Goal: Task Accomplishment & Management: Complete application form

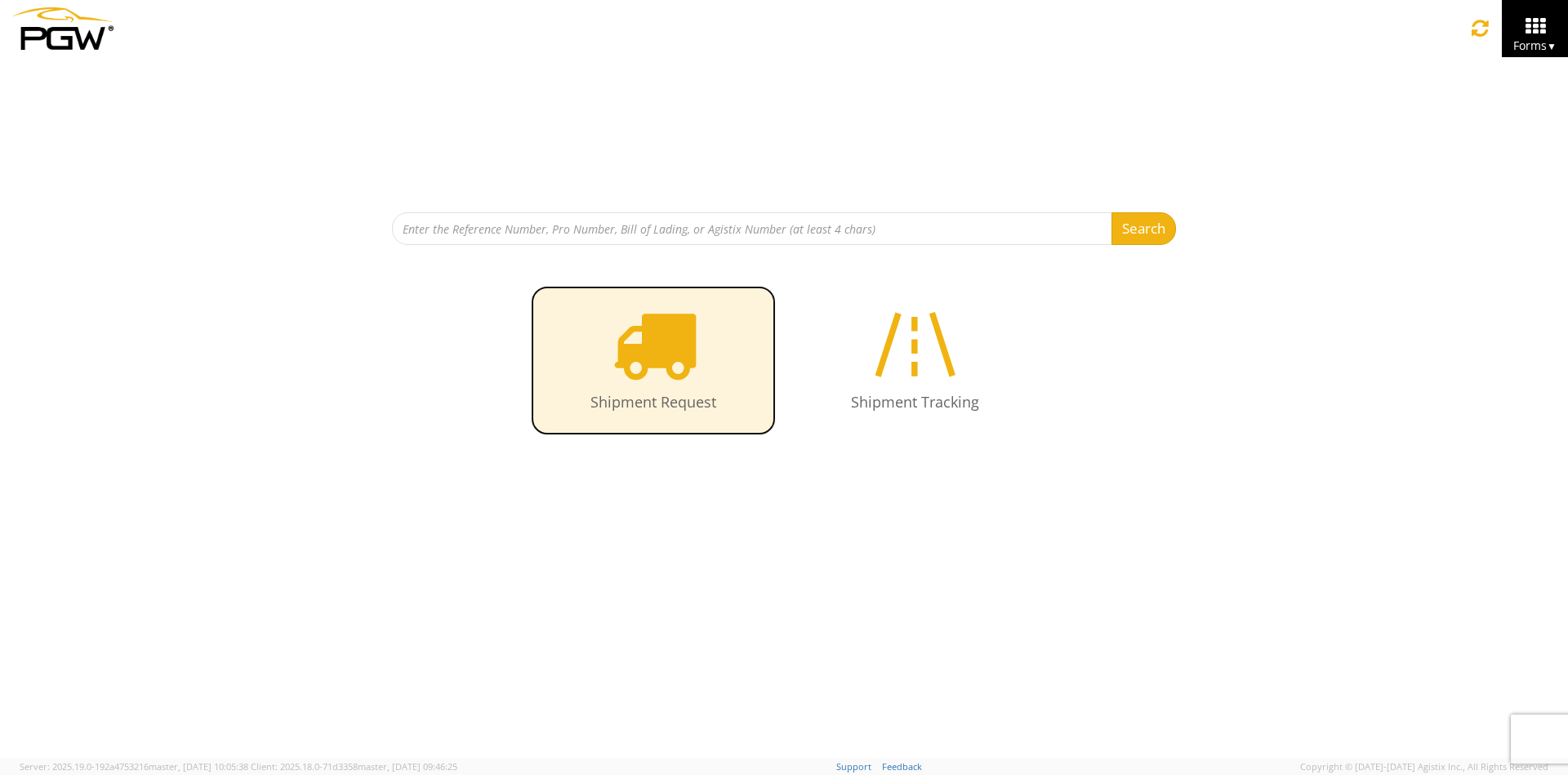
click at [609, 356] on link "Shipment Request" at bounding box center [653, 360] width 245 height 149
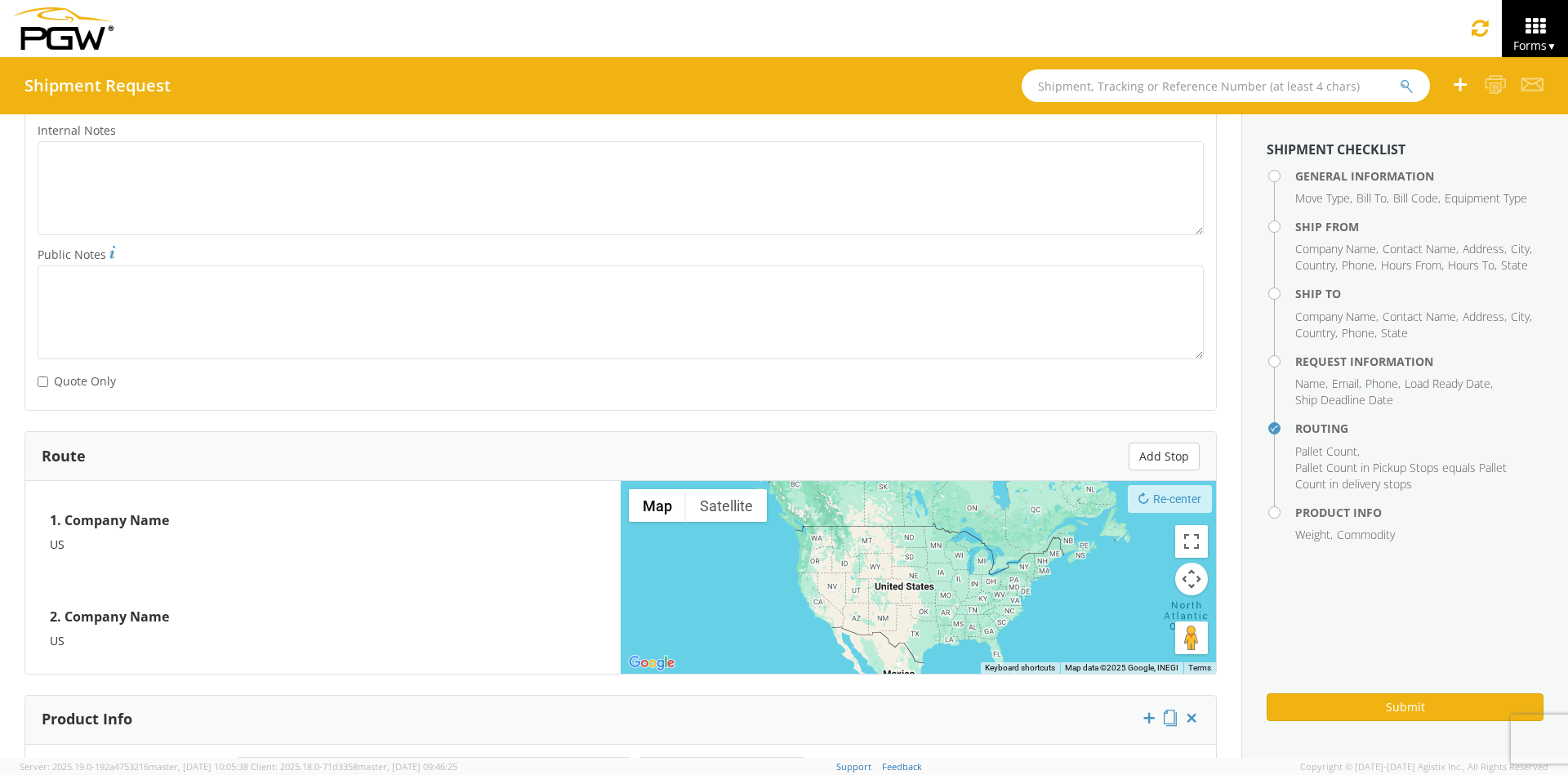
scroll to position [1175, 0]
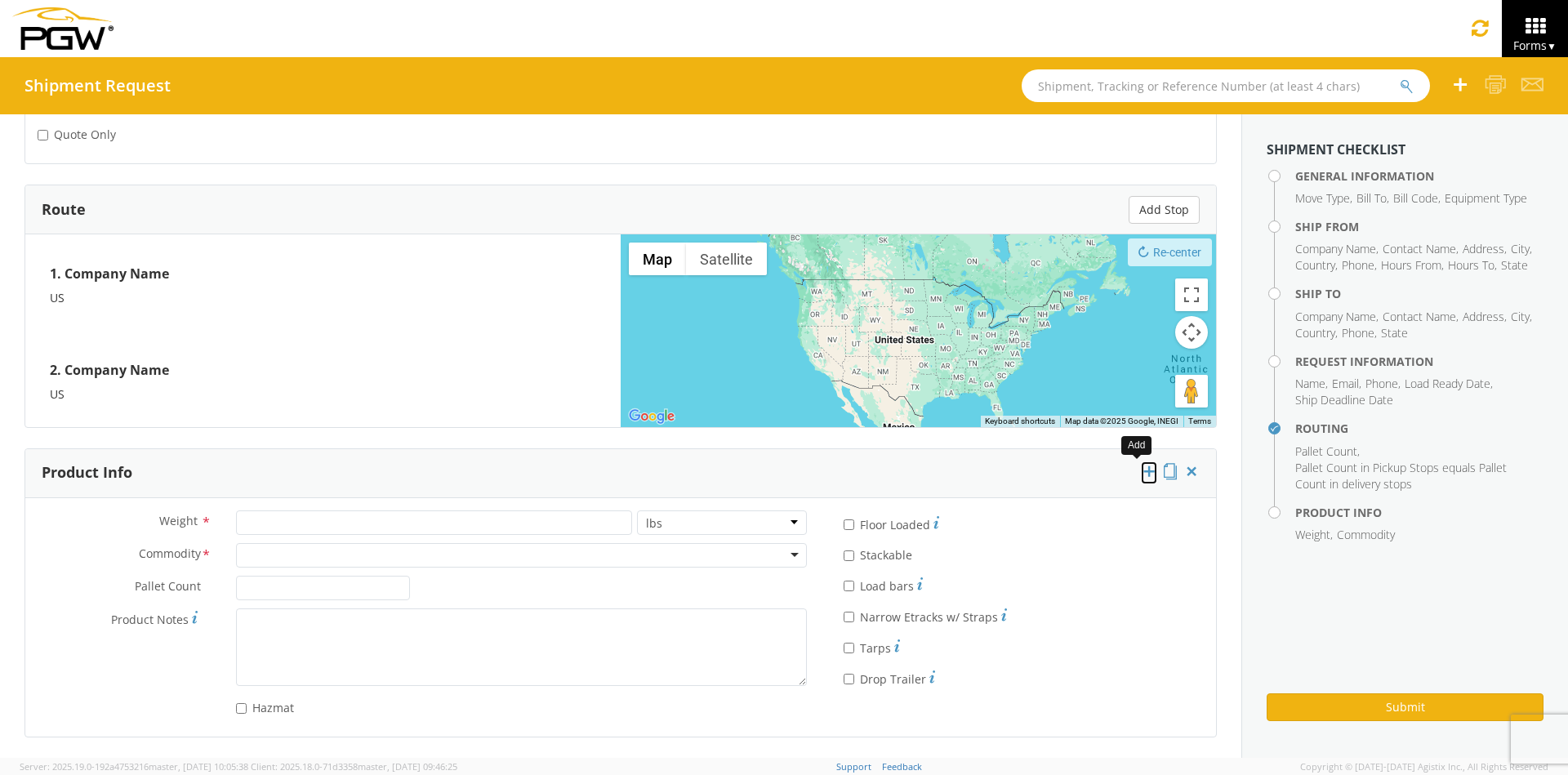
click at [1141, 471] on icon at bounding box center [1148, 471] width 17 height 17
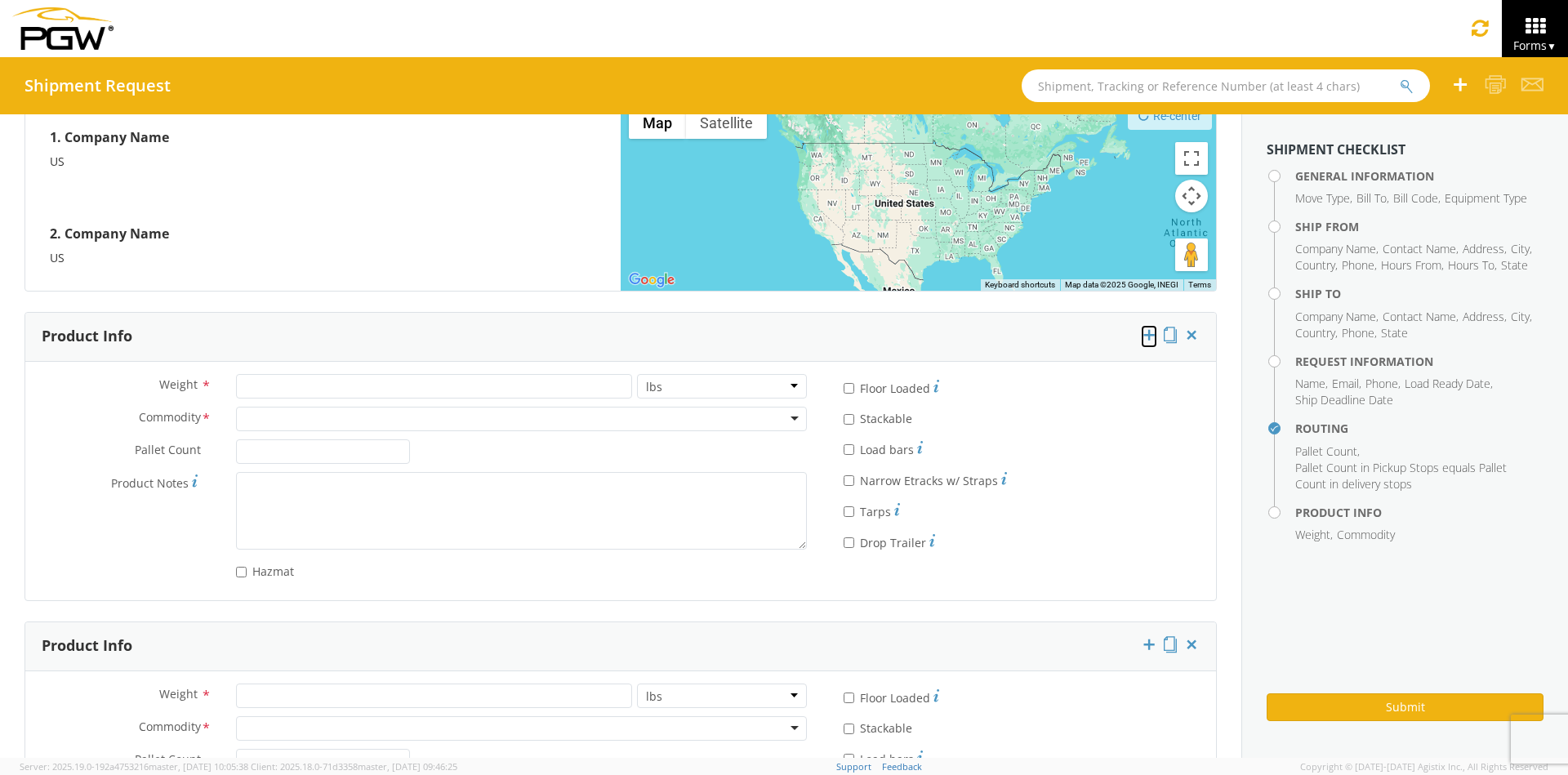
scroll to position [1485, 0]
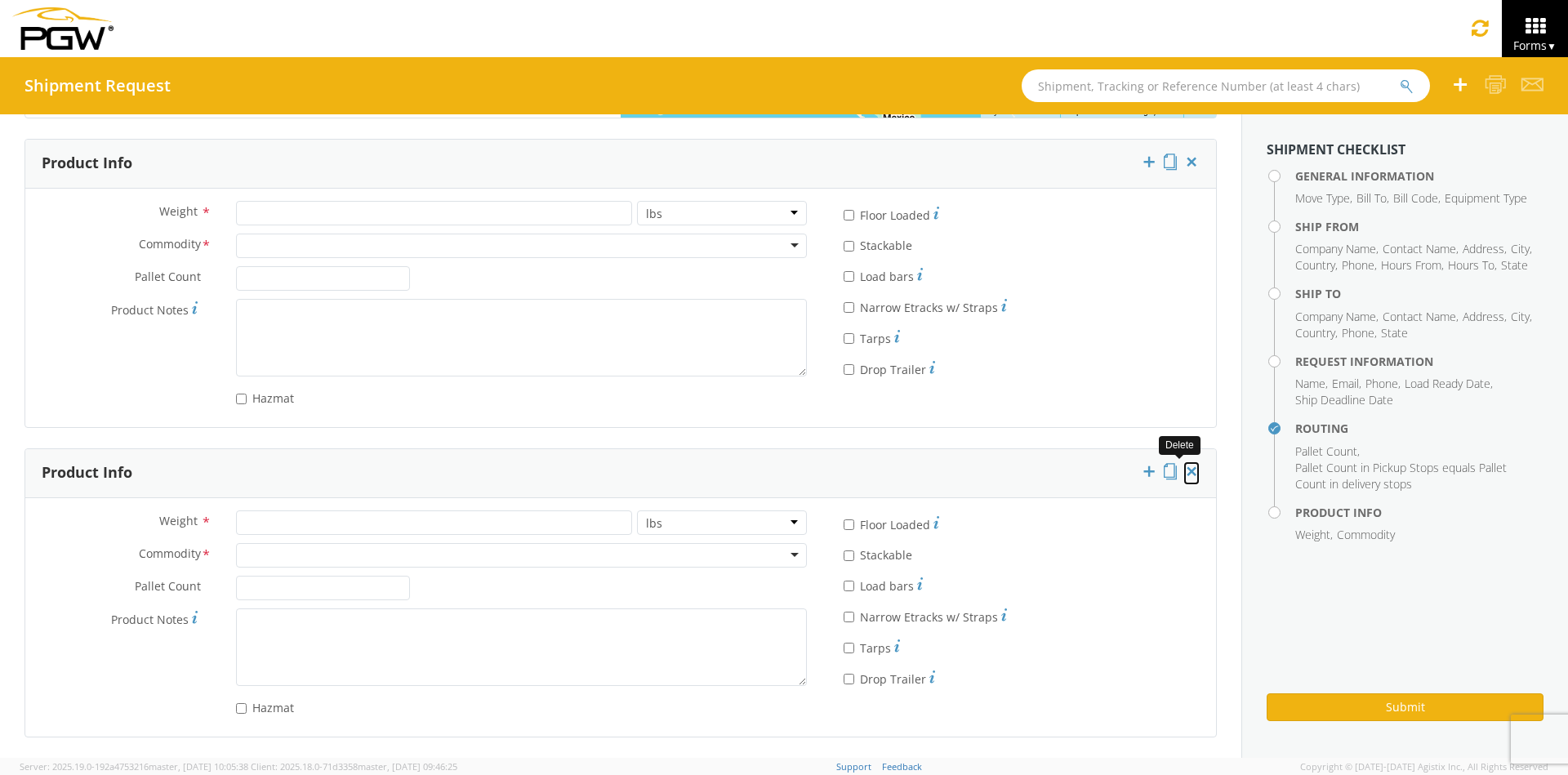
click at [1184, 475] on icon at bounding box center [1191, 471] width 17 height 17
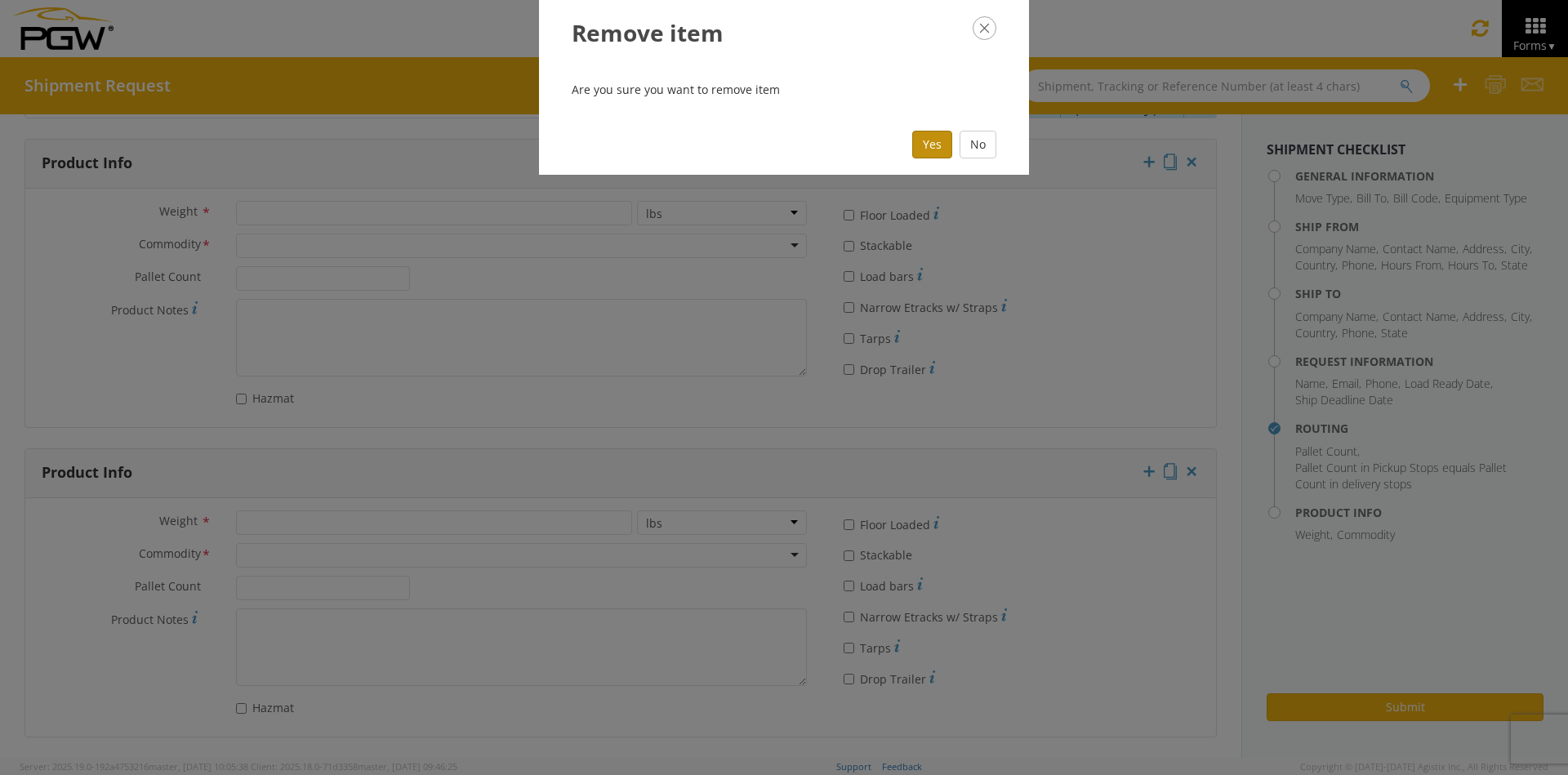
click at [935, 145] on button "Yes" at bounding box center [932, 144] width 40 height 27
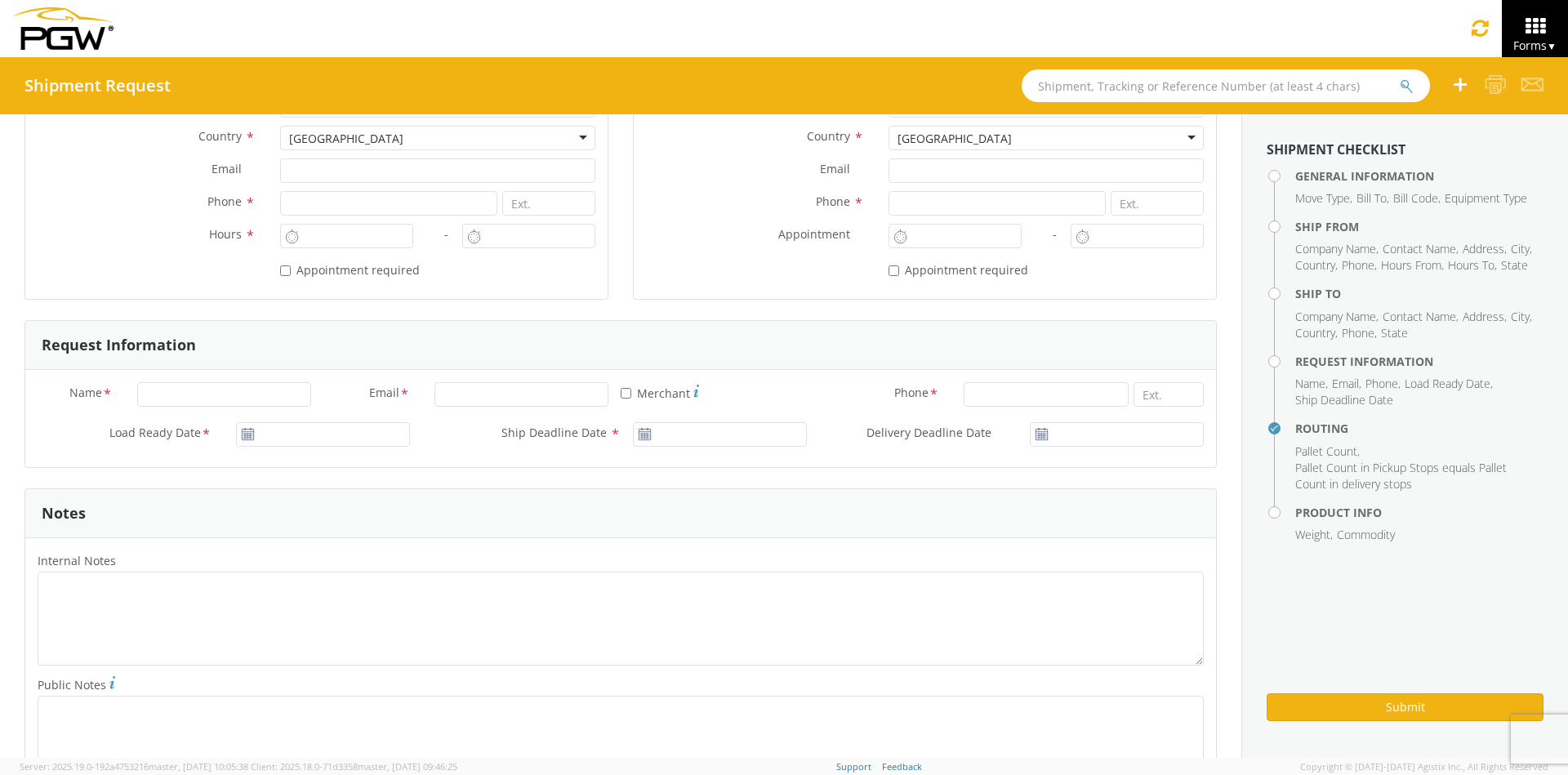
scroll to position [489, 0]
